Goal: Task Accomplishment & Management: Use online tool/utility

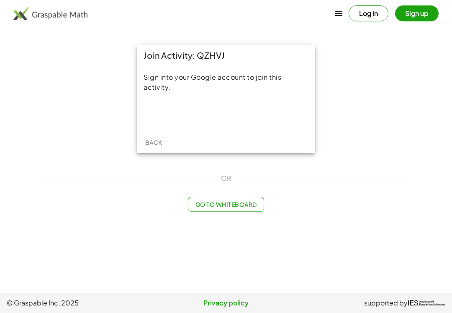
click at [261, 108] on div "Acceder con Google. Se abre en una pestaña nueva" at bounding box center [226, 114] width 109 height 18
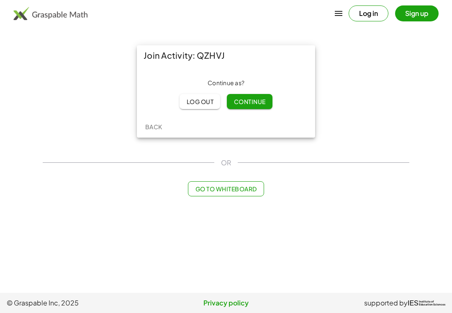
click at [262, 96] on button "Continue" at bounding box center [249, 101] width 45 height 15
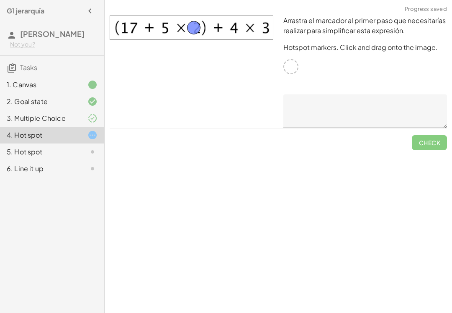
click at [436, 141] on span "Check" at bounding box center [429, 139] width 35 height 22
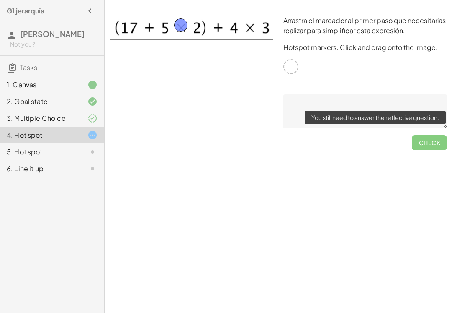
click at [306, 98] on textarea at bounding box center [366, 111] width 164 height 34
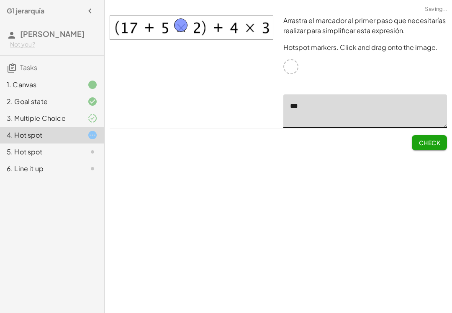
type textarea "***"
click at [440, 135] on button "Check" at bounding box center [429, 142] width 35 height 15
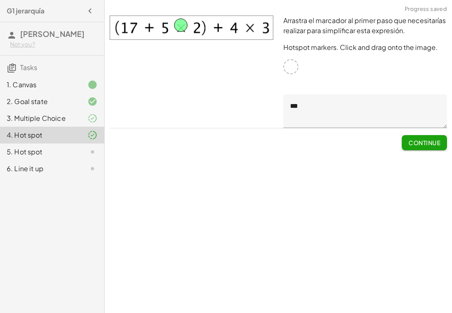
click at [422, 142] on span "Continue" at bounding box center [425, 143] width 32 height 8
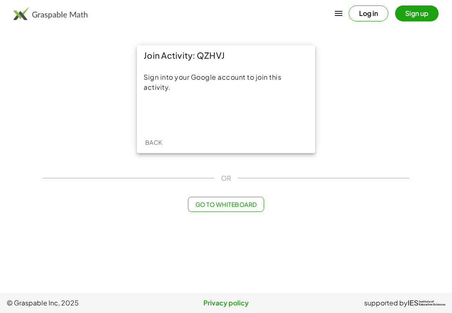
click at [241, 119] on div "Acceder con Google. Se abre en una pestaña nueva" at bounding box center [226, 114] width 109 height 18
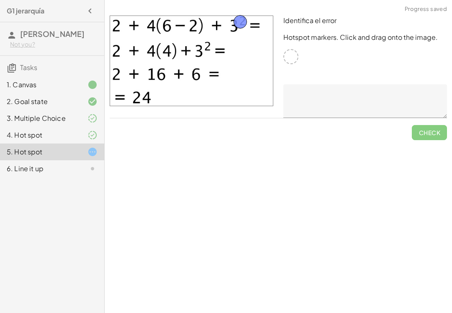
click at [344, 105] on textarea at bounding box center [366, 101] width 164 height 34
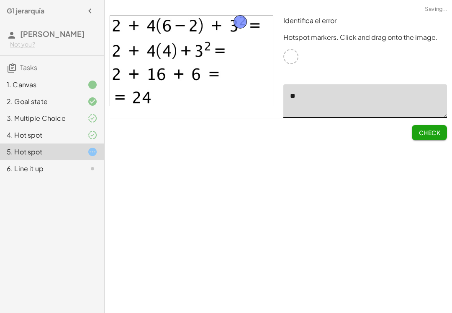
type textarea "*"
click at [428, 135] on span "Check" at bounding box center [429, 129] width 35 height 22
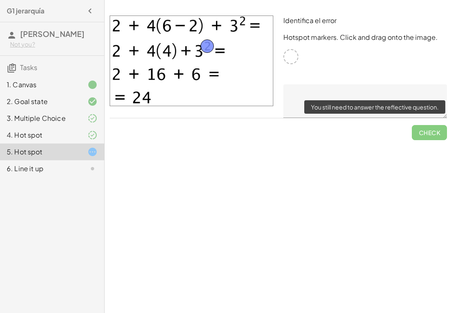
click at [301, 90] on textarea at bounding box center [366, 101] width 164 height 34
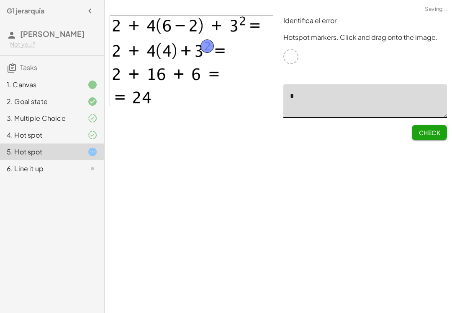
type textarea "*"
click at [440, 130] on span "Check" at bounding box center [430, 133] width 22 height 8
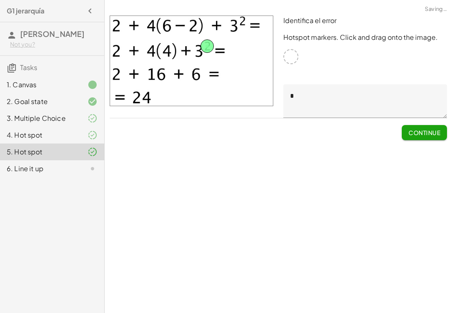
click at [430, 131] on span "Continue" at bounding box center [425, 133] width 32 height 8
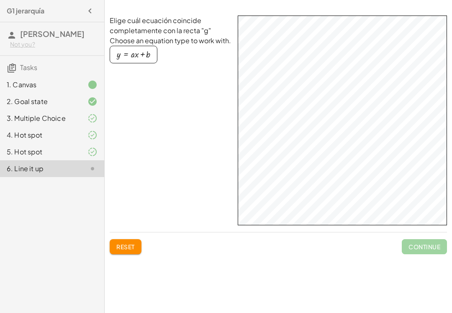
click at [135, 56] on div "button" at bounding box center [134, 54] width 34 height 9
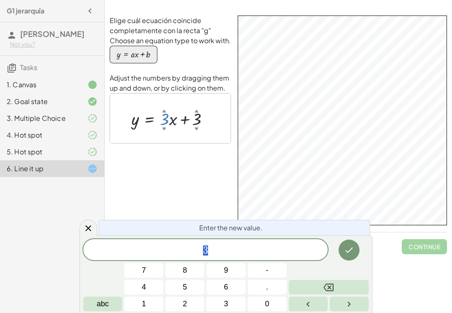
click at [87, 226] on icon at bounding box center [88, 228] width 6 height 6
click at [86, 221] on div at bounding box center [89, 227] width 18 height 16
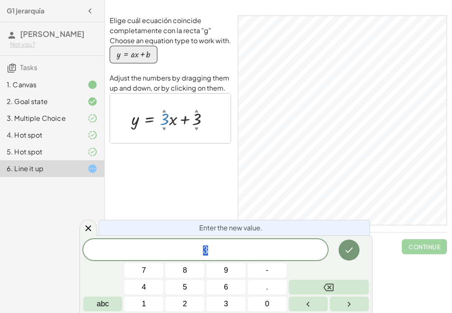
click at [329, 281] on button "Backspace" at bounding box center [329, 286] width 80 height 15
click at [193, 302] on button "2" at bounding box center [184, 303] width 39 height 15
click at [346, 251] on icon "Done" at bounding box center [349, 250] width 10 height 10
click at [336, 283] on button "Backspace" at bounding box center [329, 286] width 80 height 15
click at [139, 305] on button "1" at bounding box center [143, 303] width 39 height 15
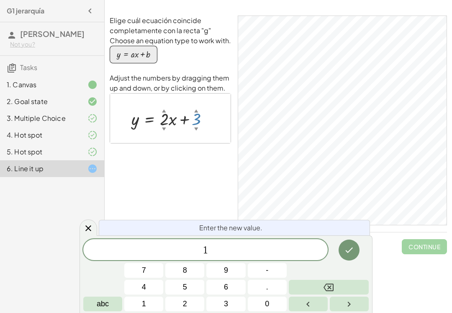
click at [349, 250] on icon "Done" at bounding box center [349, 250] width 10 height 10
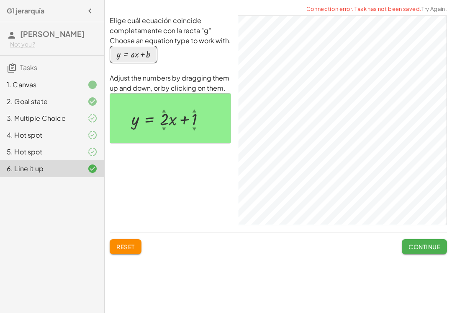
click at [432, 248] on span "Continue" at bounding box center [425, 247] width 32 height 8
